Goal: Find specific page/section: Find specific page/section

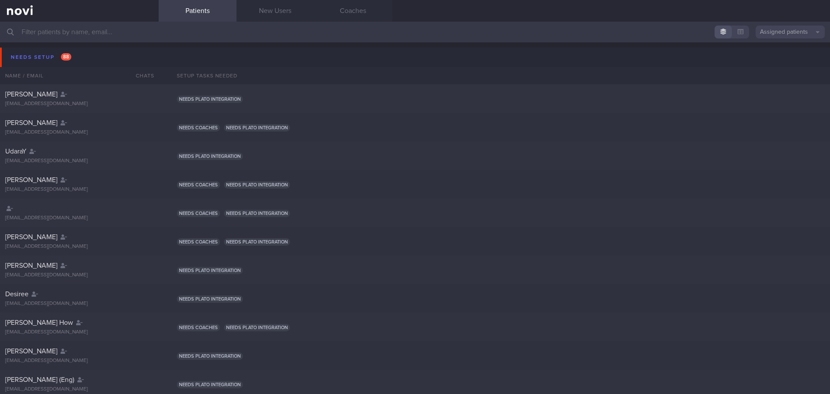
click at [131, 36] on input "text" at bounding box center [415, 32] width 830 height 21
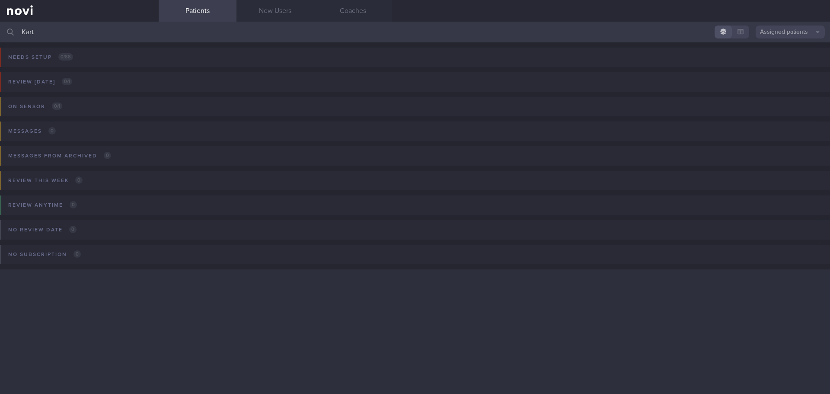
type input "Kar"
click at [794, 32] on button "Assigned patients" at bounding box center [789, 31] width 69 height 13
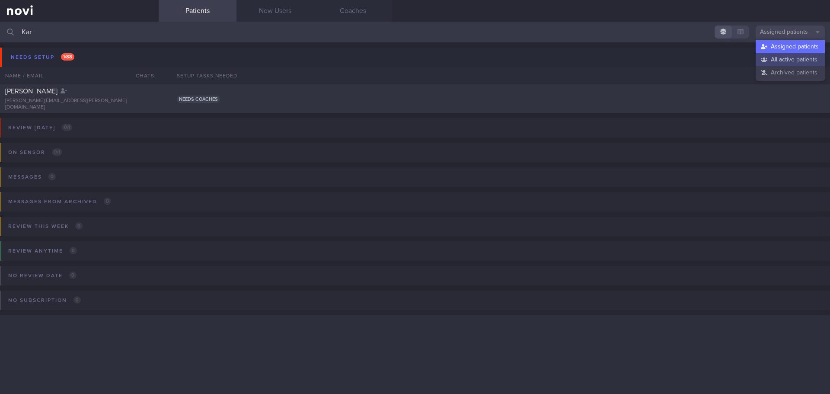
click at [798, 57] on button "All active patients" at bounding box center [789, 59] width 69 height 13
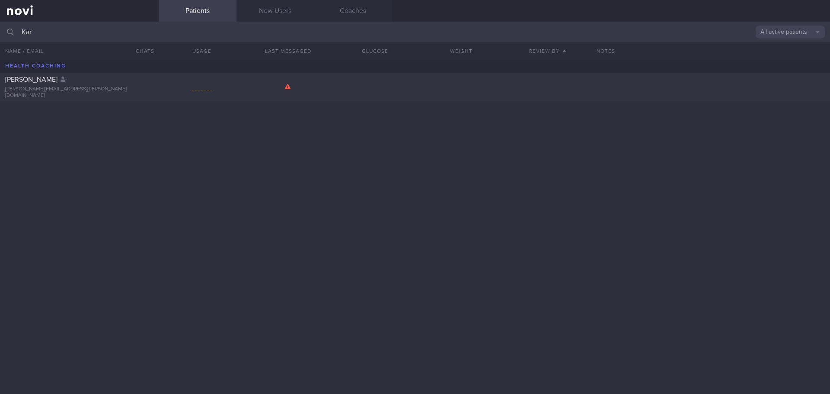
click at [60, 34] on input "Kar" at bounding box center [415, 32] width 830 height 21
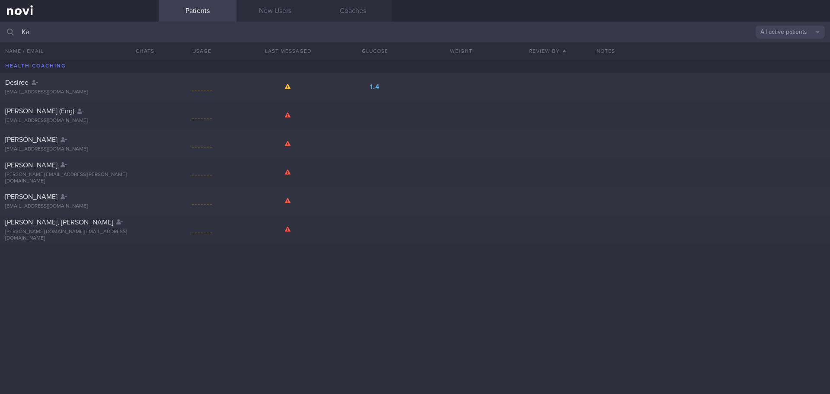
type input "K"
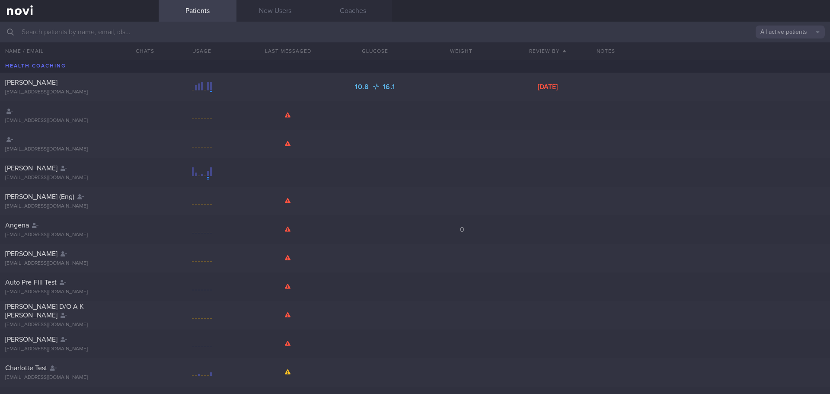
type input "[PERSON_NAME]"
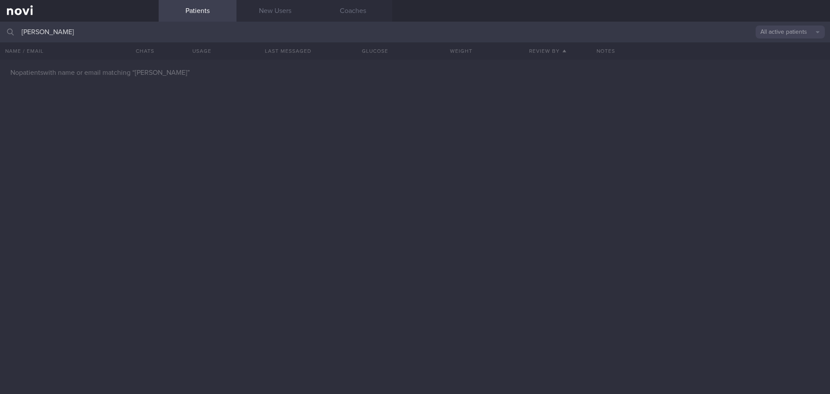
drag, startPoint x: 117, startPoint y: 36, endPoint x: 0, endPoint y: 39, distance: 116.7
click at [0, 39] on input "[PERSON_NAME]" at bounding box center [415, 32] width 830 height 21
